Goal: Task Accomplishment & Management: Use online tool/utility

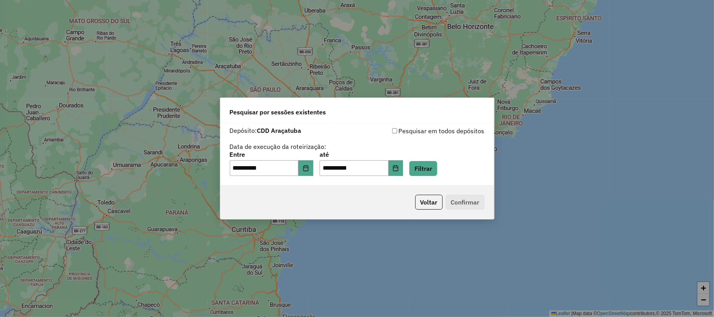
click at [418, 167] on div "**********" at bounding box center [357, 164] width 255 height 24
click at [427, 168] on button "Filtrar" at bounding box center [423, 168] width 28 height 15
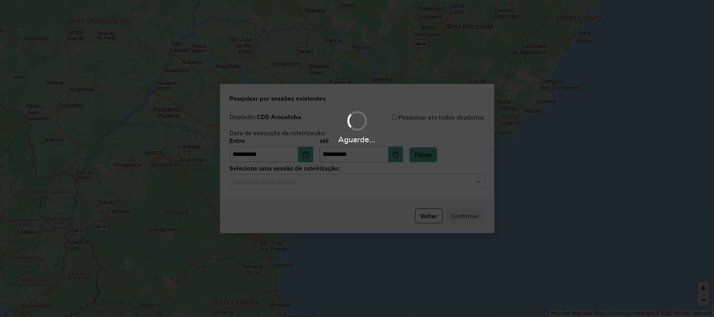
click at [268, 184] on hb-app "**********" at bounding box center [357, 158] width 714 height 317
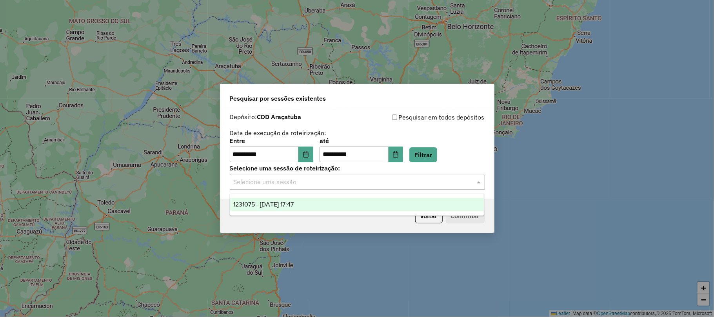
click at [267, 186] on input "text" at bounding box center [349, 182] width 231 height 9
click at [267, 206] on span "1231075 - 19/08/2025 17:47" at bounding box center [263, 204] width 60 height 7
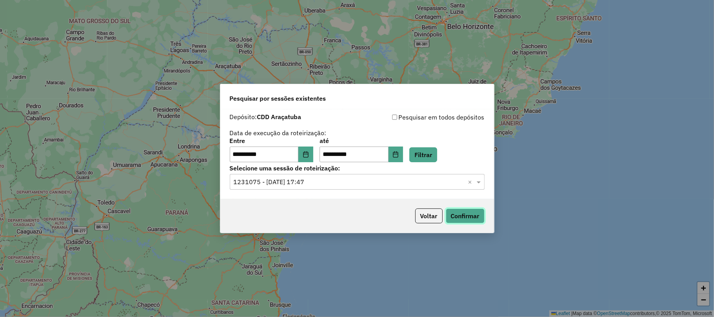
click at [477, 217] on button "Confirmar" at bounding box center [465, 216] width 39 height 15
click at [313, 145] on label "Entre" at bounding box center [272, 140] width 84 height 9
click at [311, 147] on button "Choose Date" at bounding box center [305, 155] width 15 height 16
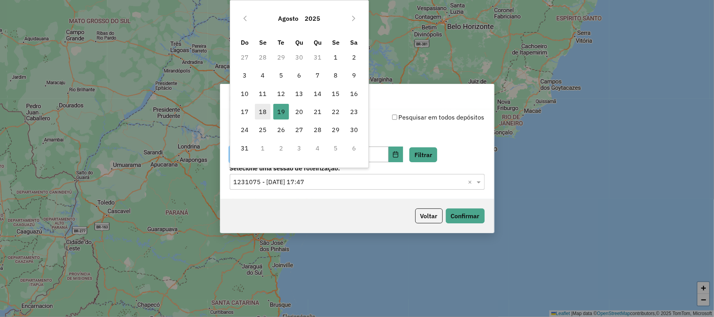
click at [259, 114] on span "18" at bounding box center [263, 112] width 16 height 16
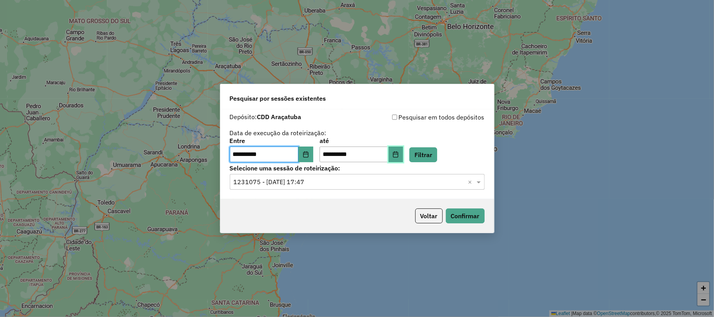
click at [404, 148] on button "Choose Date" at bounding box center [396, 155] width 15 height 16
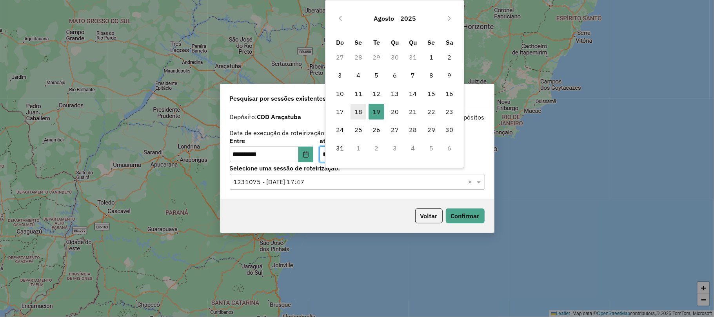
click at [362, 110] on span "18" at bounding box center [359, 112] width 16 height 16
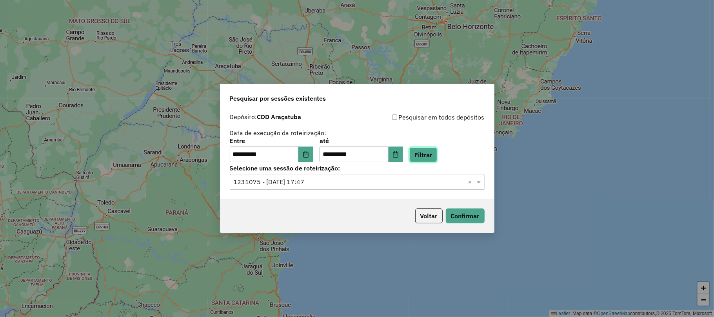
click at [433, 159] on button "Filtrar" at bounding box center [423, 154] width 28 height 15
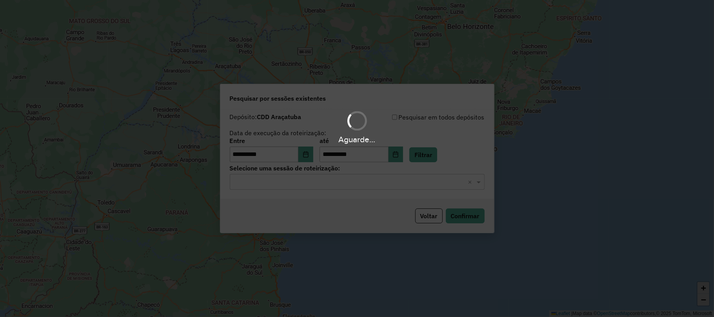
click at [373, 182] on input "text" at bounding box center [349, 182] width 231 height 9
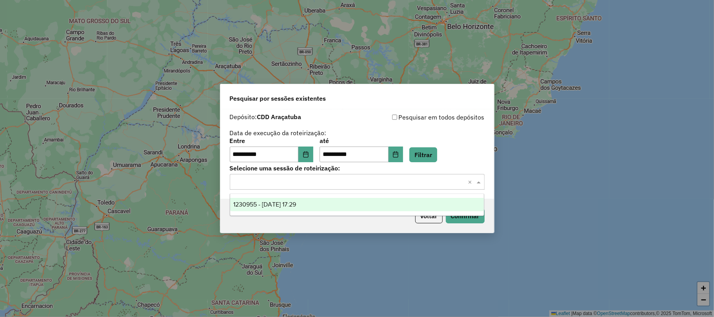
click at [340, 200] on div "1230955 - 18/08/2025 17:29" at bounding box center [357, 204] width 254 height 13
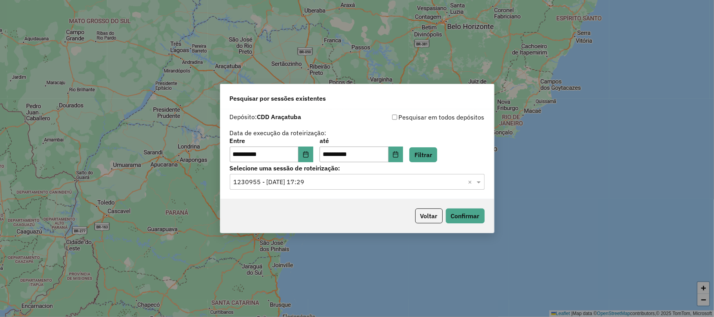
click at [443, 213] on p-footer "Voltar Confirmar" at bounding box center [448, 216] width 73 height 15
click at [449, 213] on button "Confirmar" at bounding box center [465, 216] width 39 height 15
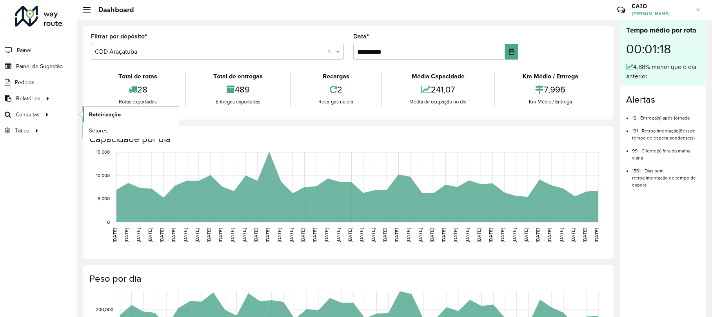
click at [108, 113] on span "Roteirização" at bounding box center [105, 115] width 32 height 8
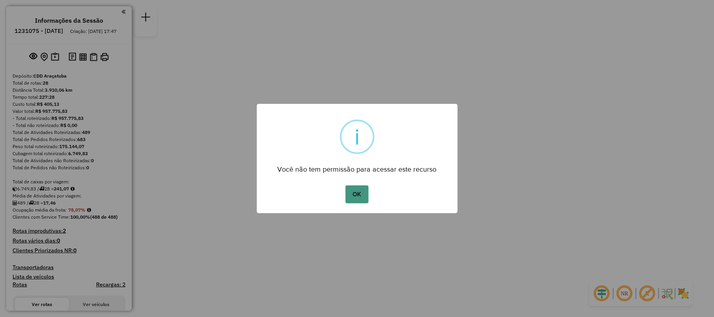
click at [351, 195] on button "OK" at bounding box center [357, 195] width 23 height 18
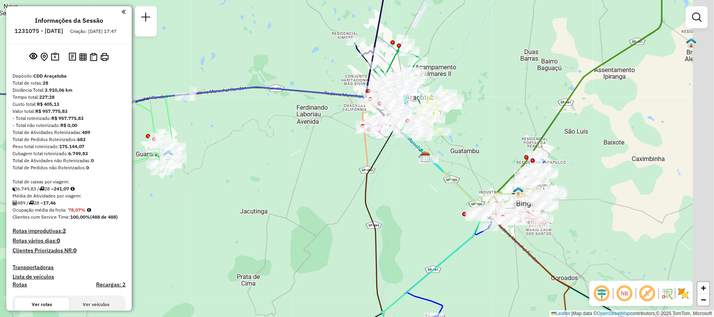
drag, startPoint x: 309, startPoint y: 157, endPoint x: 166, endPoint y: 198, distance: 148.4
click at [166, 198] on div "Janela de atendimento Grade de atendimento Capacidade Transportadoras Veículos …" at bounding box center [357, 158] width 714 height 317
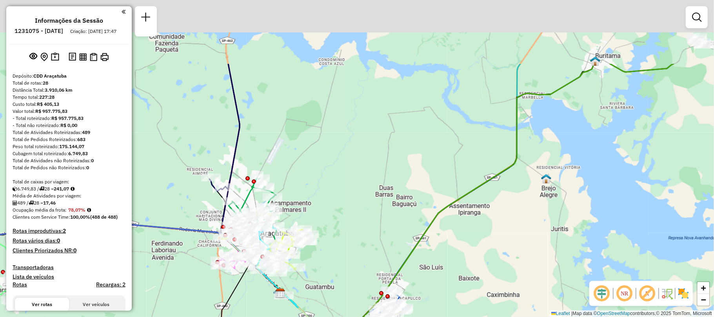
drag, startPoint x: 344, startPoint y: 101, endPoint x: 340, endPoint y: 197, distance: 96.2
click at [340, 197] on div "Janela de atendimento Grade de atendimento Capacidade Transportadoras Veículos …" at bounding box center [357, 158] width 714 height 317
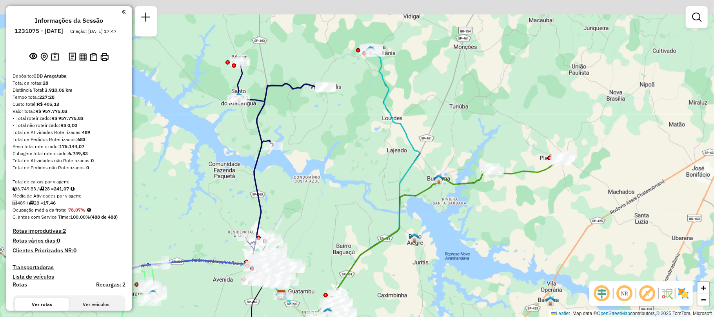
drag, startPoint x: 285, startPoint y: 124, endPoint x: 289, endPoint y: 201, distance: 77.0
click at [289, 201] on div "Janela de atendimento Grade de atendimento Capacidade Transportadoras Veículos …" at bounding box center [357, 158] width 714 height 317
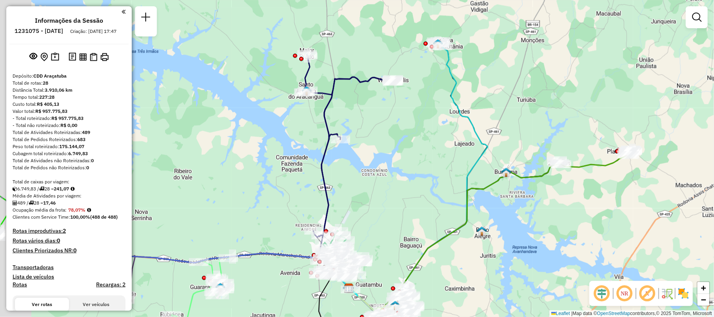
drag, startPoint x: 235, startPoint y: 137, endPoint x: 304, endPoint y: 130, distance: 69.4
click at [304, 130] on div "Janela de atendimento Grade de atendimento Capacidade Transportadoras Veículos …" at bounding box center [357, 158] width 714 height 317
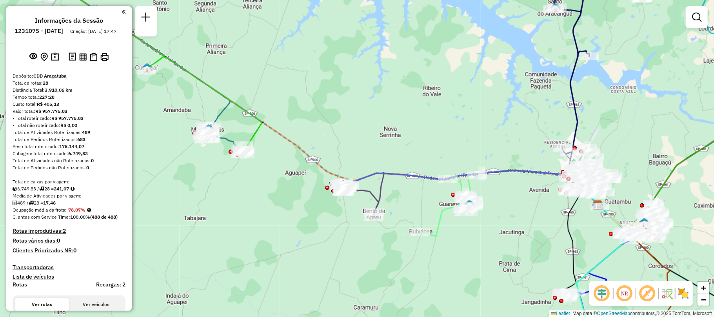
drag, startPoint x: 474, startPoint y: 149, endPoint x: 291, endPoint y: 132, distance: 184.0
click at [290, 132] on div "Rota 24 - Placa FJQ7H78 81105797 - [PERSON_NAME] [PERSON_NAME] Janela de atendi…" at bounding box center [357, 158] width 714 height 317
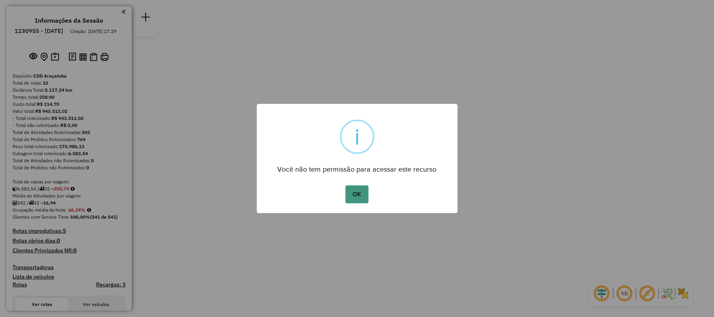
click at [355, 186] on button "OK" at bounding box center [357, 195] width 23 height 18
